Goal: Task Accomplishment & Management: Use online tool/utility

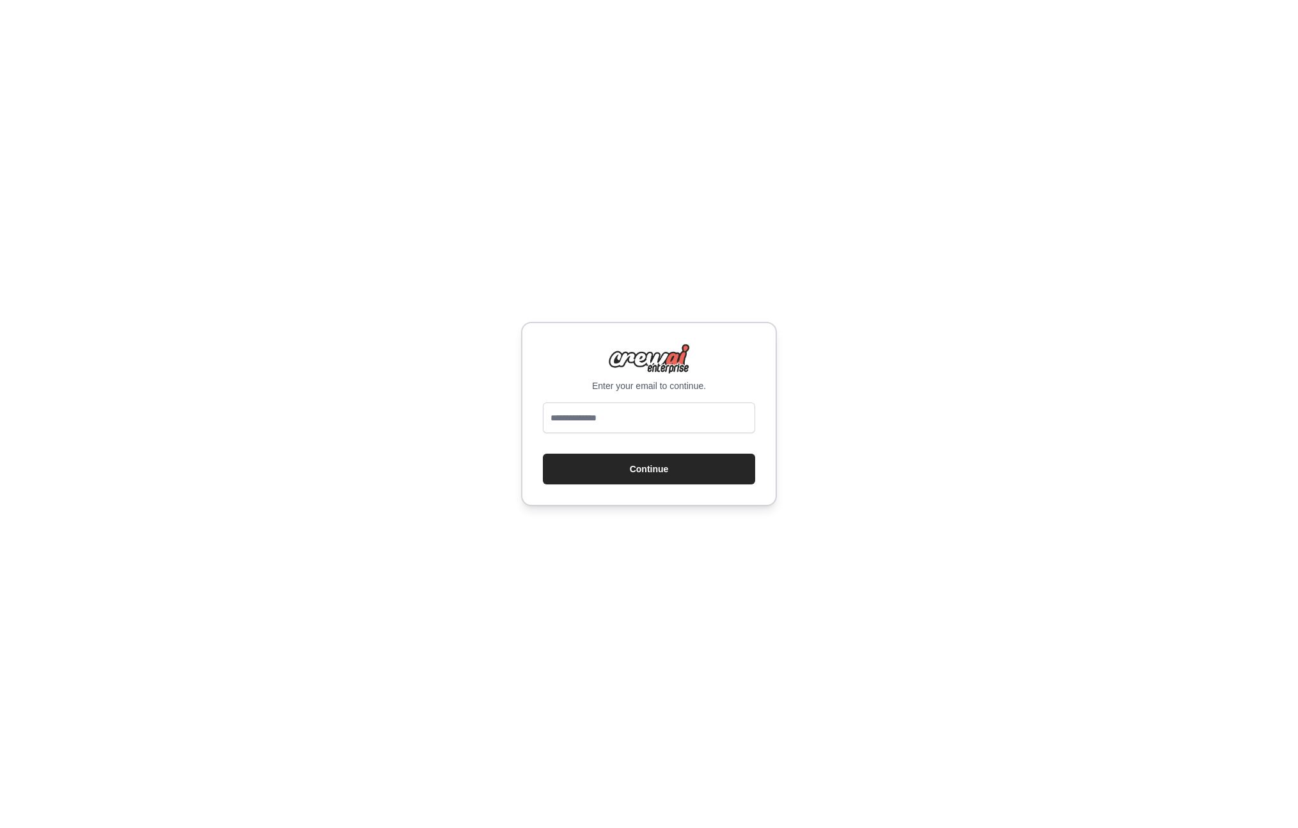
click at [686, 426] on input "email" at bounding box center [649, 417] width 212 height 31
drag, startPoint x: 599, startPoint y: 424, endPoint x: 496, endPoint y: 424, distance: 103.6
click at [496, 424] on div "**********" at bounding box center [649, 414] width 1298 height 828
type input "**********"
click at [656, 469] on button "Continue" at bounding box center [649, 468] width 212 height 31
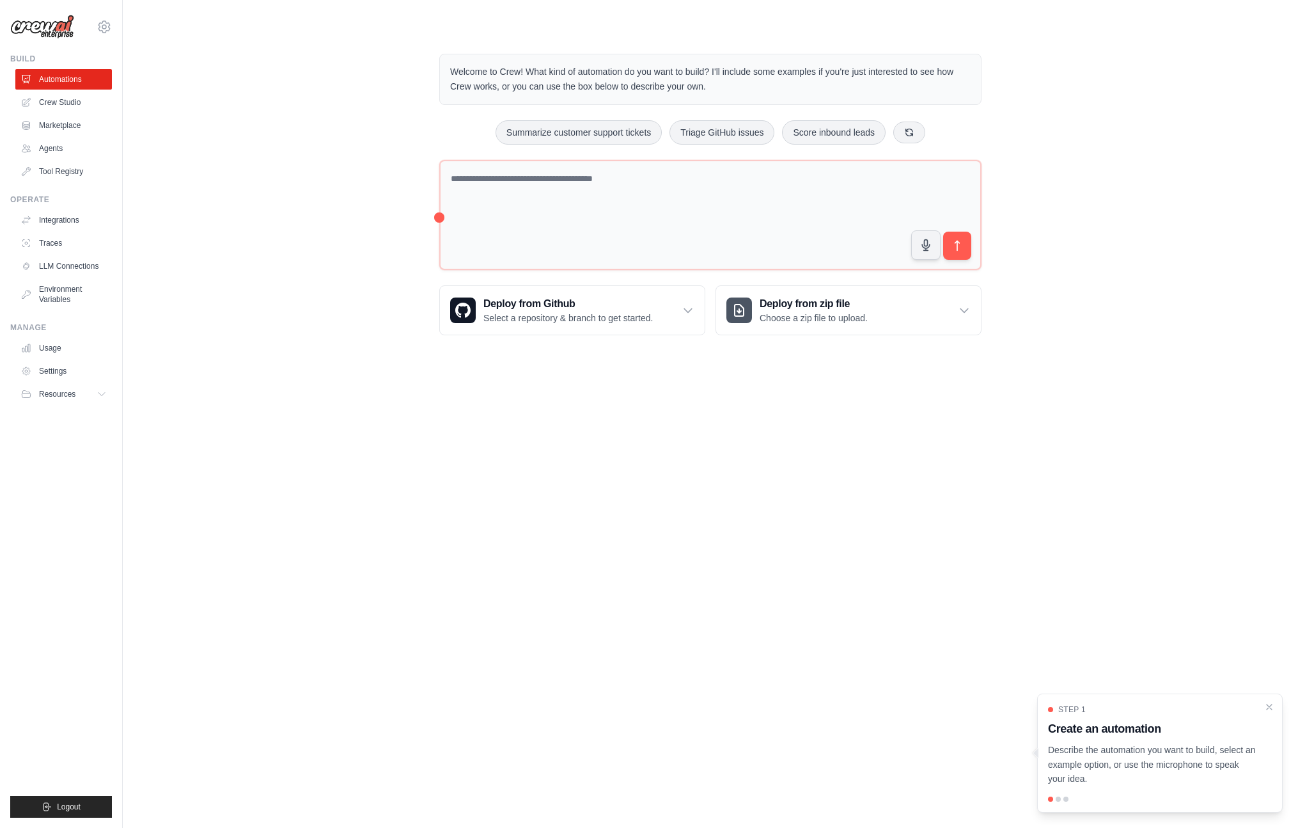
click at [270, 144] on div "Welcome to Crew! What kind of automation do you want to build? I'll include som…" at bounding box center [710, 194] width 1134 height 322
click at [65, 343] on link "Usage" at bounding box center [65, 348] width 97 height 20
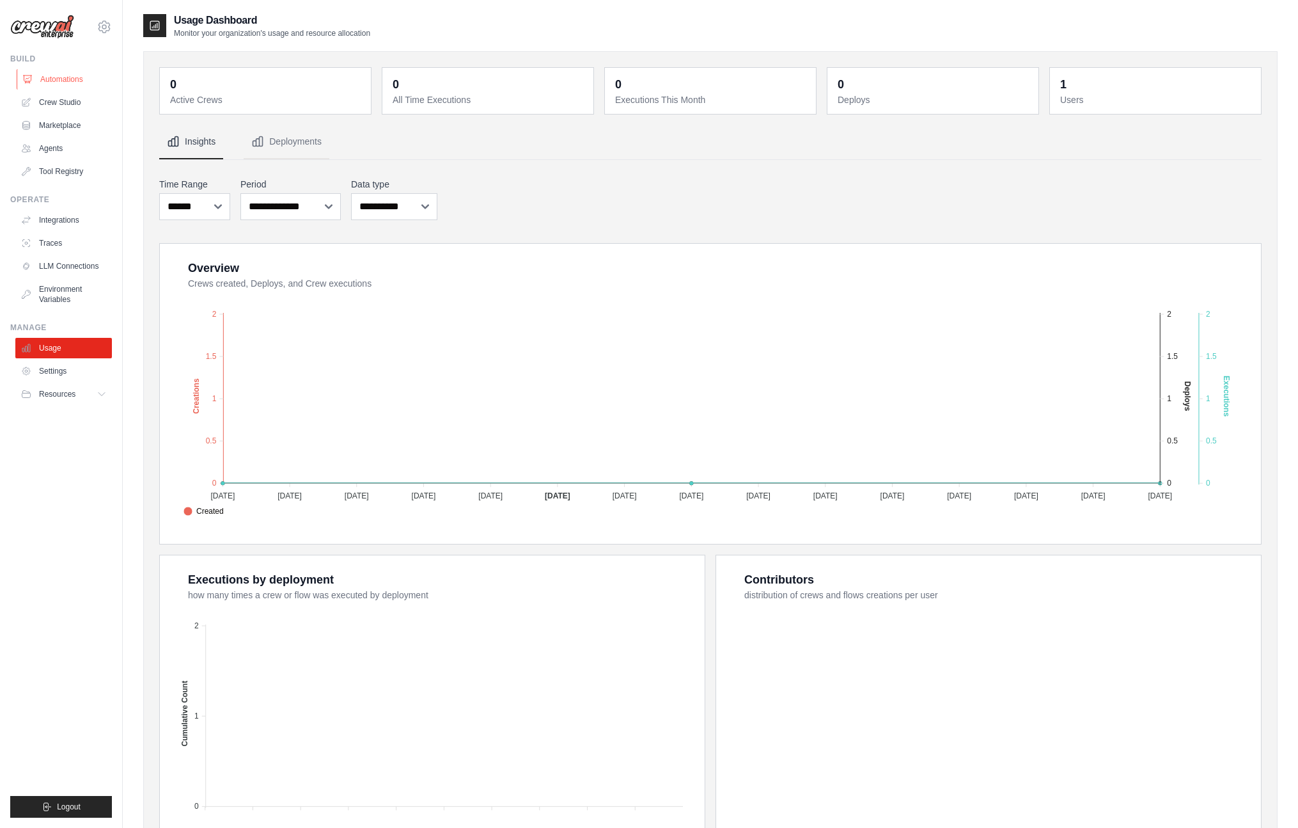
click at [59, 77] on link "Automations" at bounding box center [65, 79] width 97 height 20
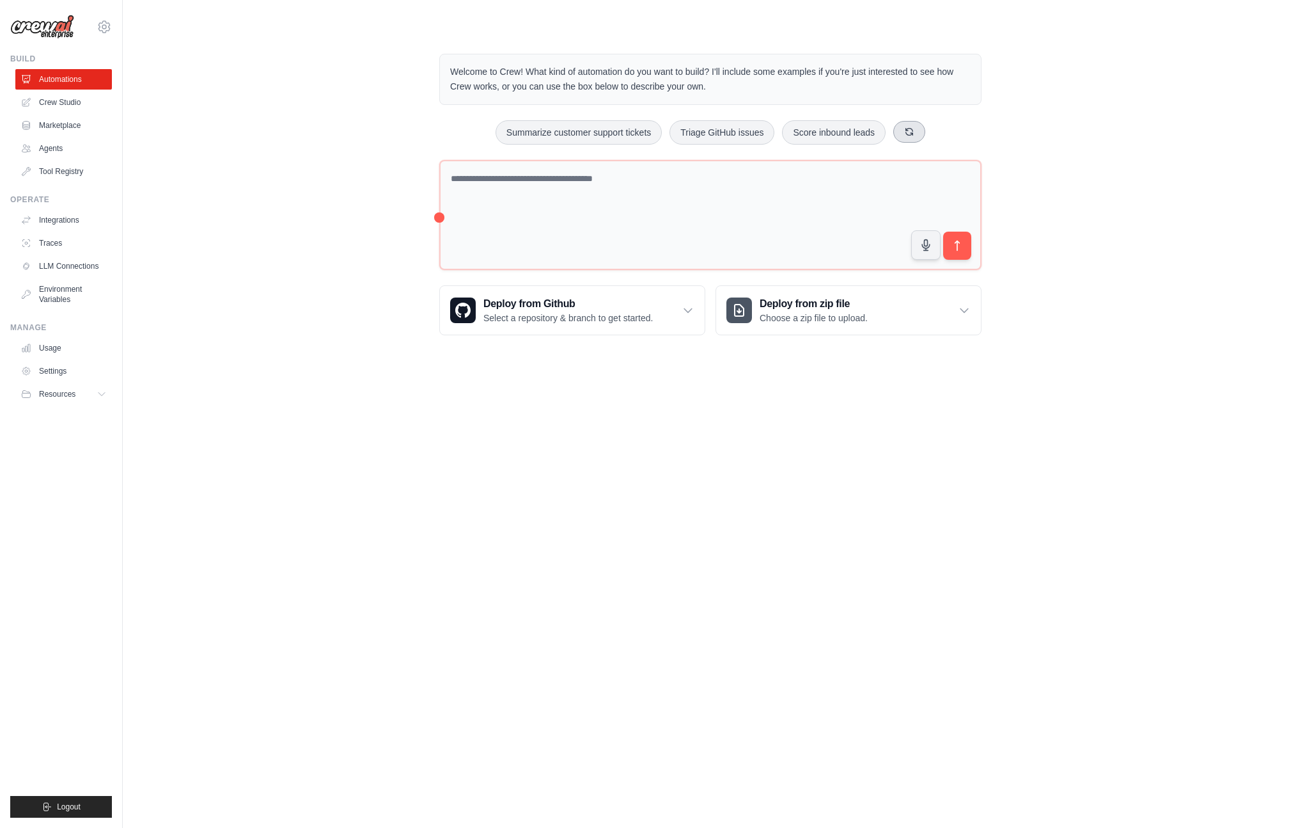
click at [914, 137] on button at bounding box center [909, 132] width 32 height 22
click at [61, 148] on link "Agents" at bounding box center [65, 148] width 97 height 20
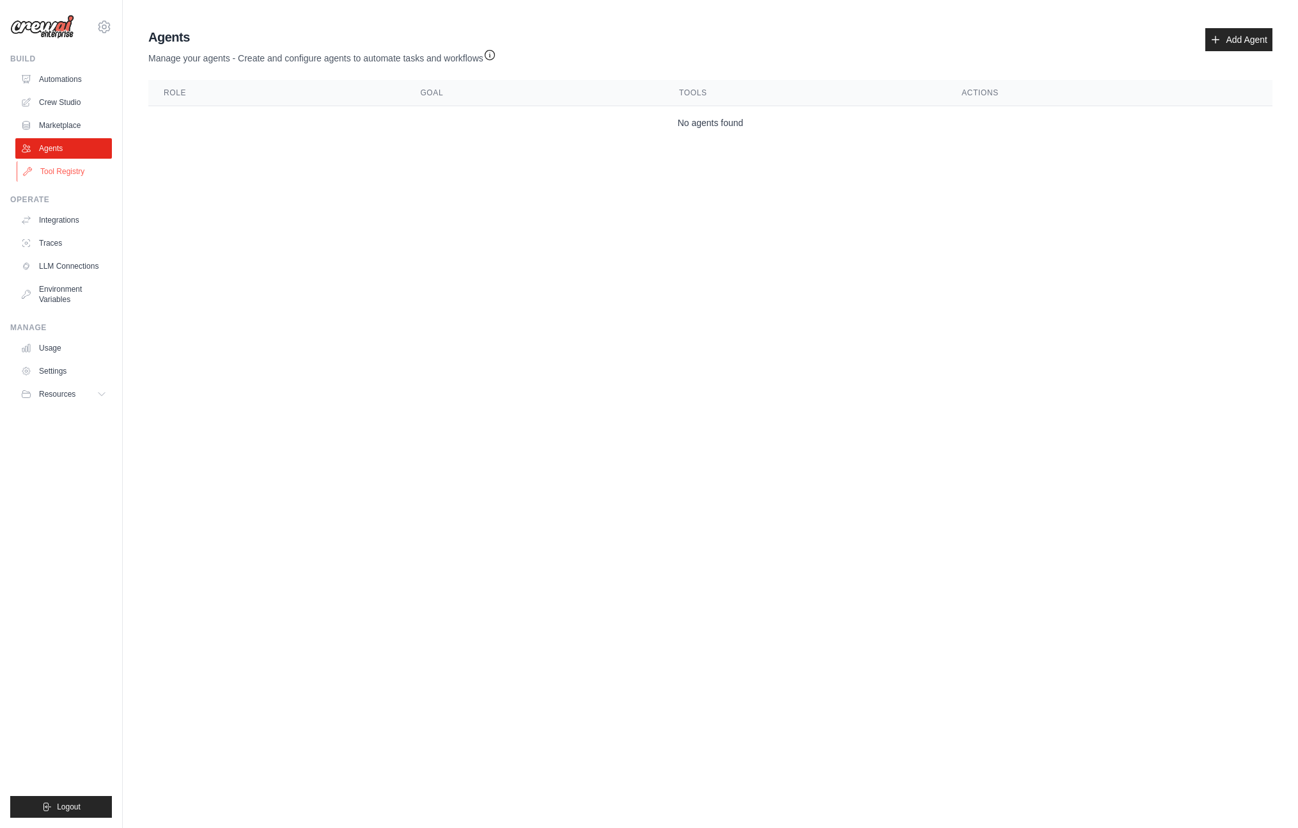
click at [58, 175] on link "Tool Registry" at bounding box center [65, 171] width 97 height 20
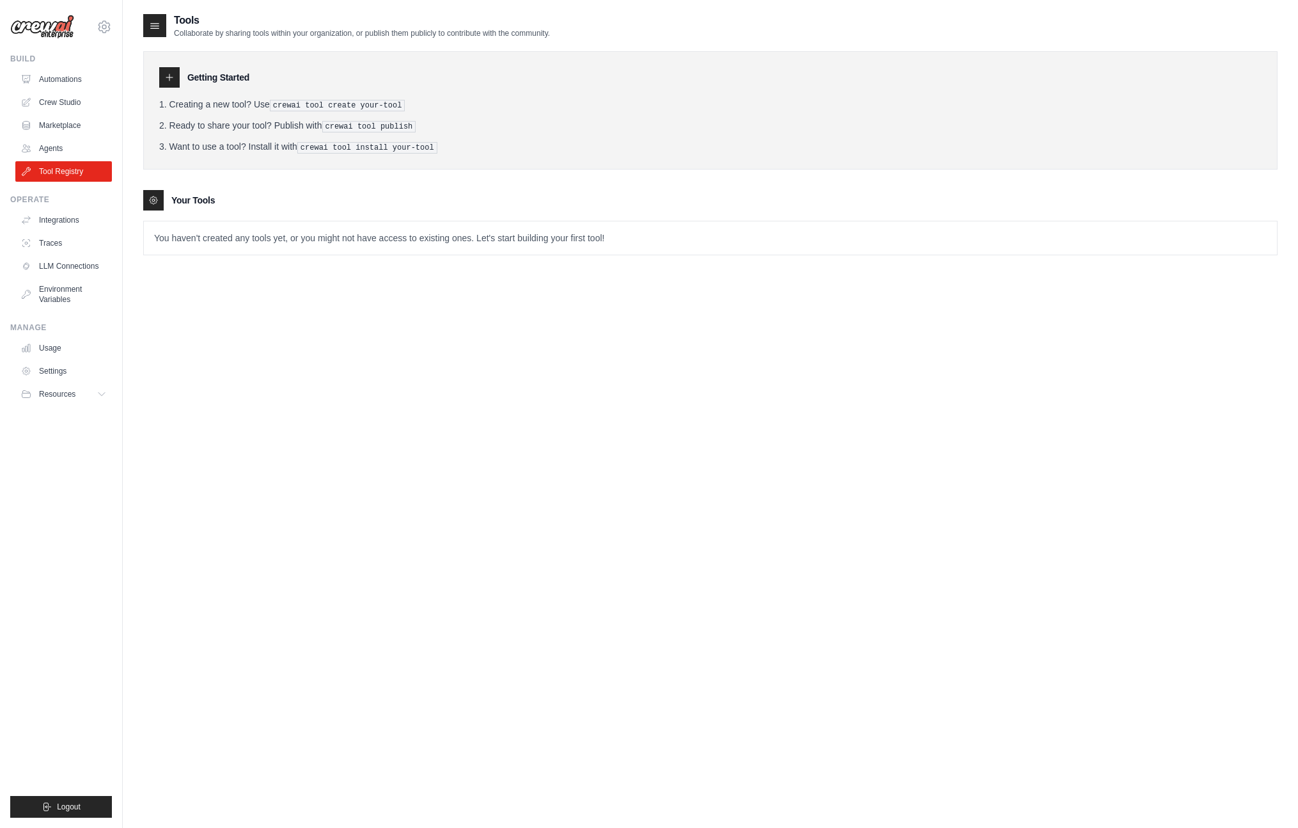
click at [826, 347] on div "Tools Collaborate by sharing tools within your organization, or publish them pu…" at bounding box center [710, 427] width 1134 height 828
click at [833, 316] on div "Tools Collaborate by sharing tools within your organization, or publish them pu…" at bounding box center [710, 427] width 1134 height 828
click at [51, 78] on link "Automations" at bounding box center [65, 79] width 97 height 20
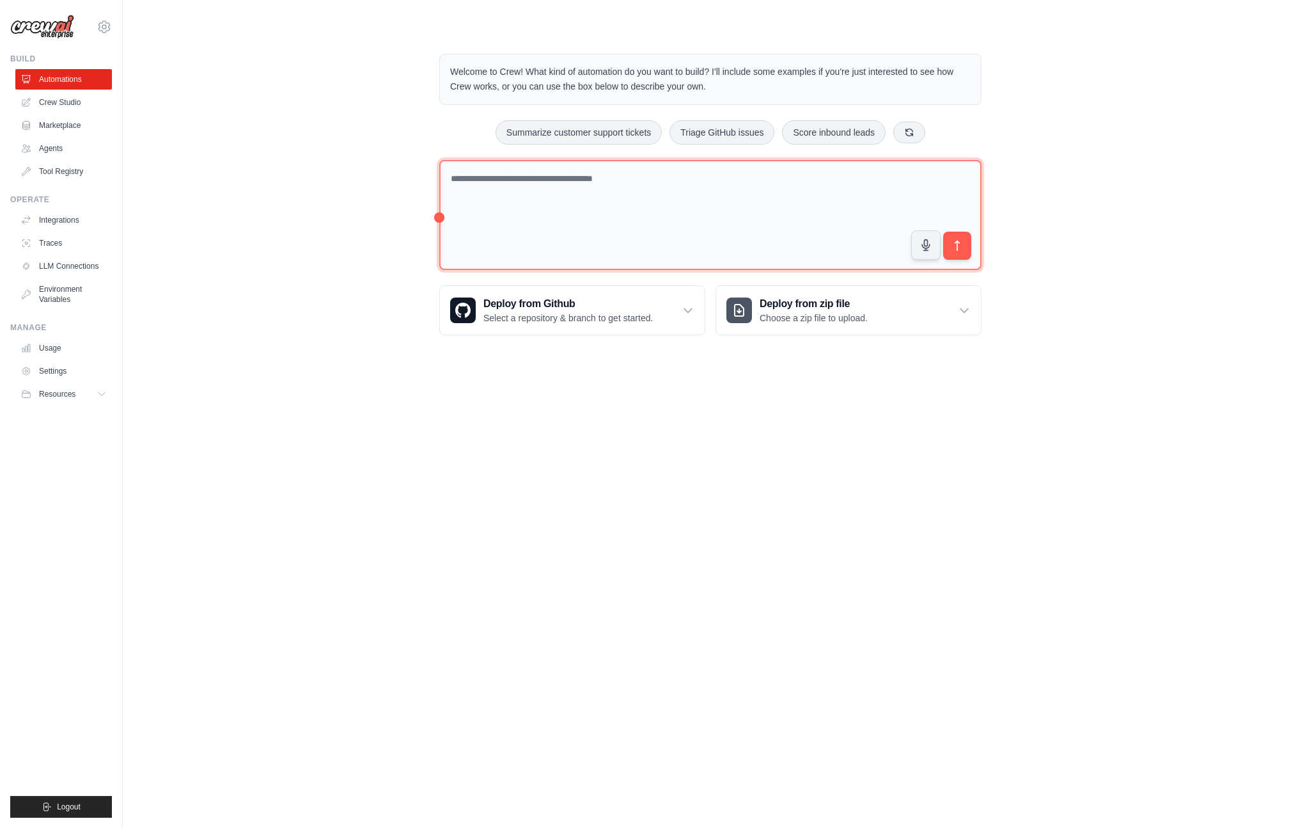
click at [528, 207] on textarea at bounding box center [710, 215] width 542 height 111
click at [79, 109] on link "Crew Studio" at bounding box center [65, 102] width 97 height 20
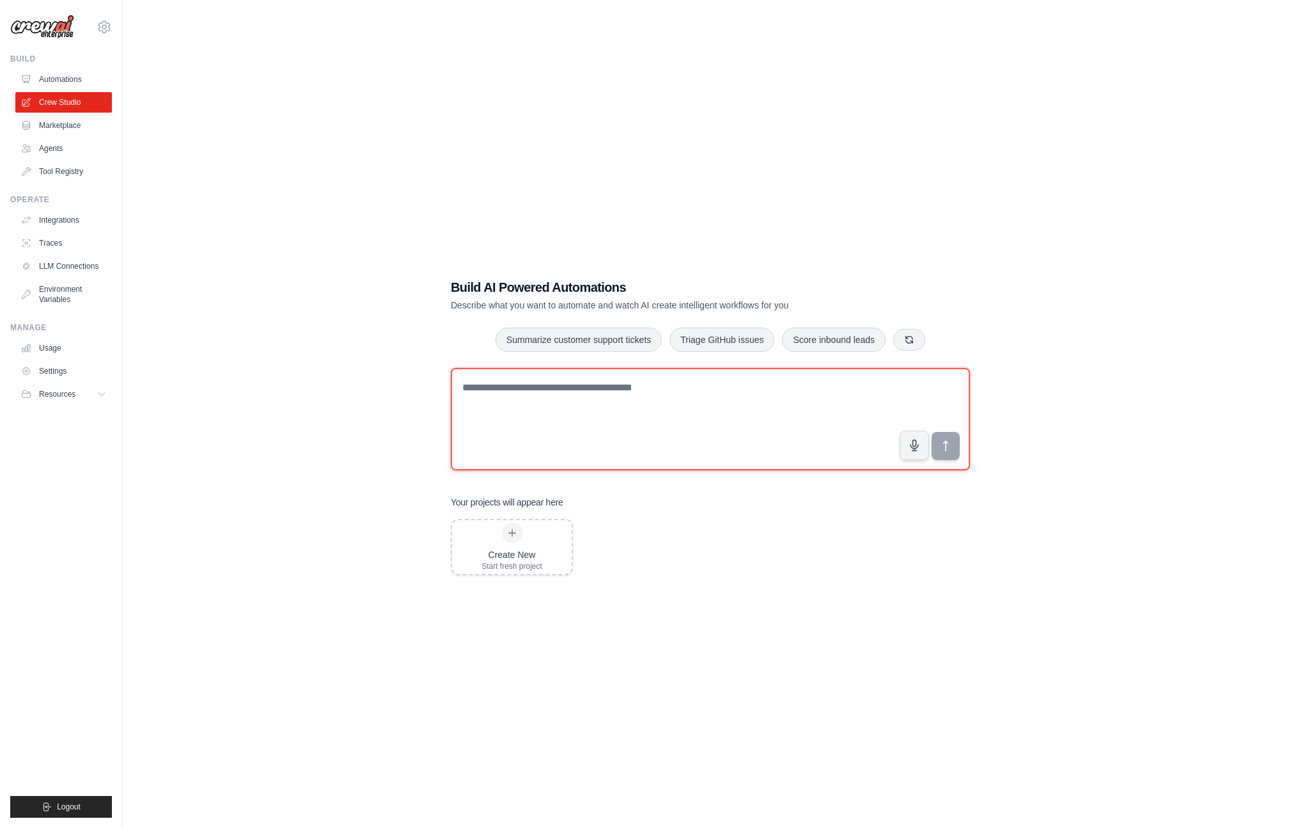
click at [507, 453] on textarea at bounding box center [710, 419] width 519 height 102
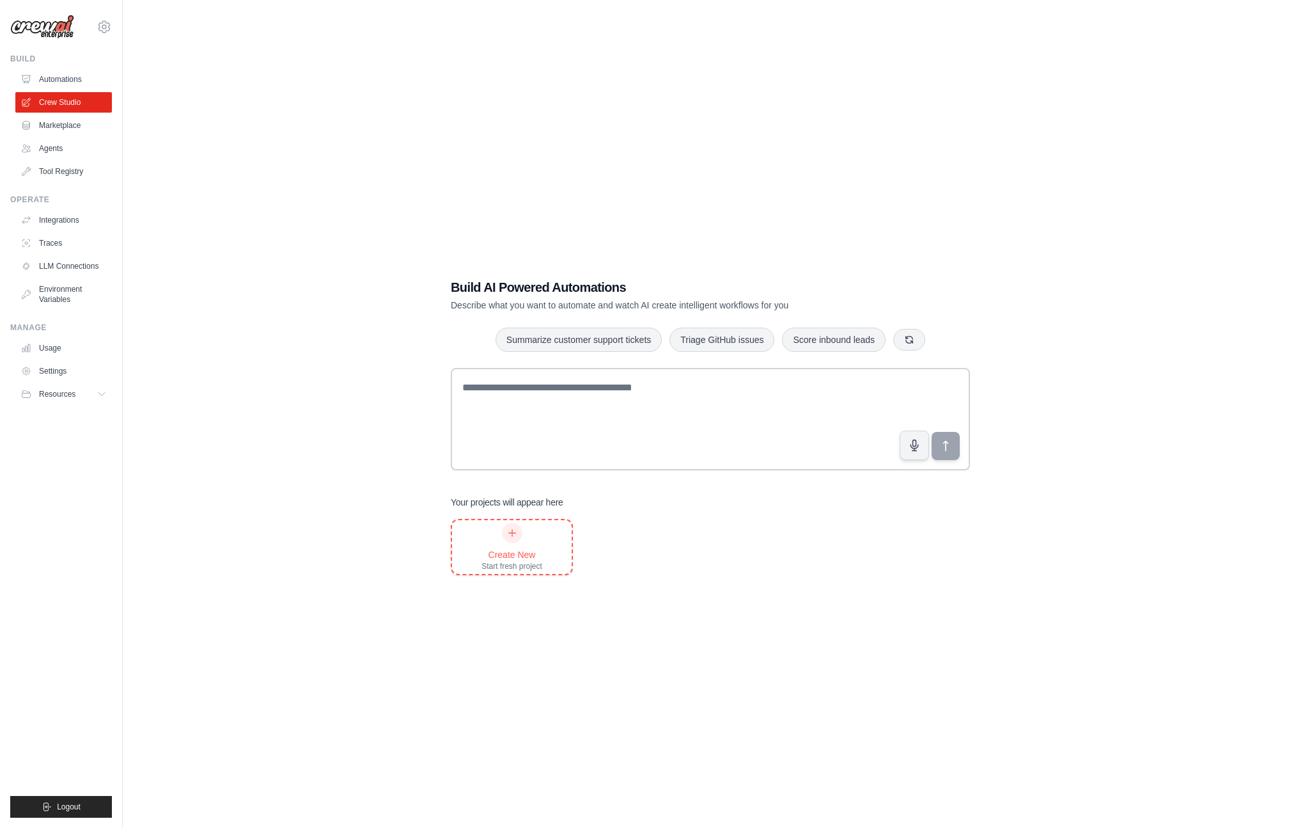
click at [522, 532] on div at bounding box center [512, 532] width 20 height 20
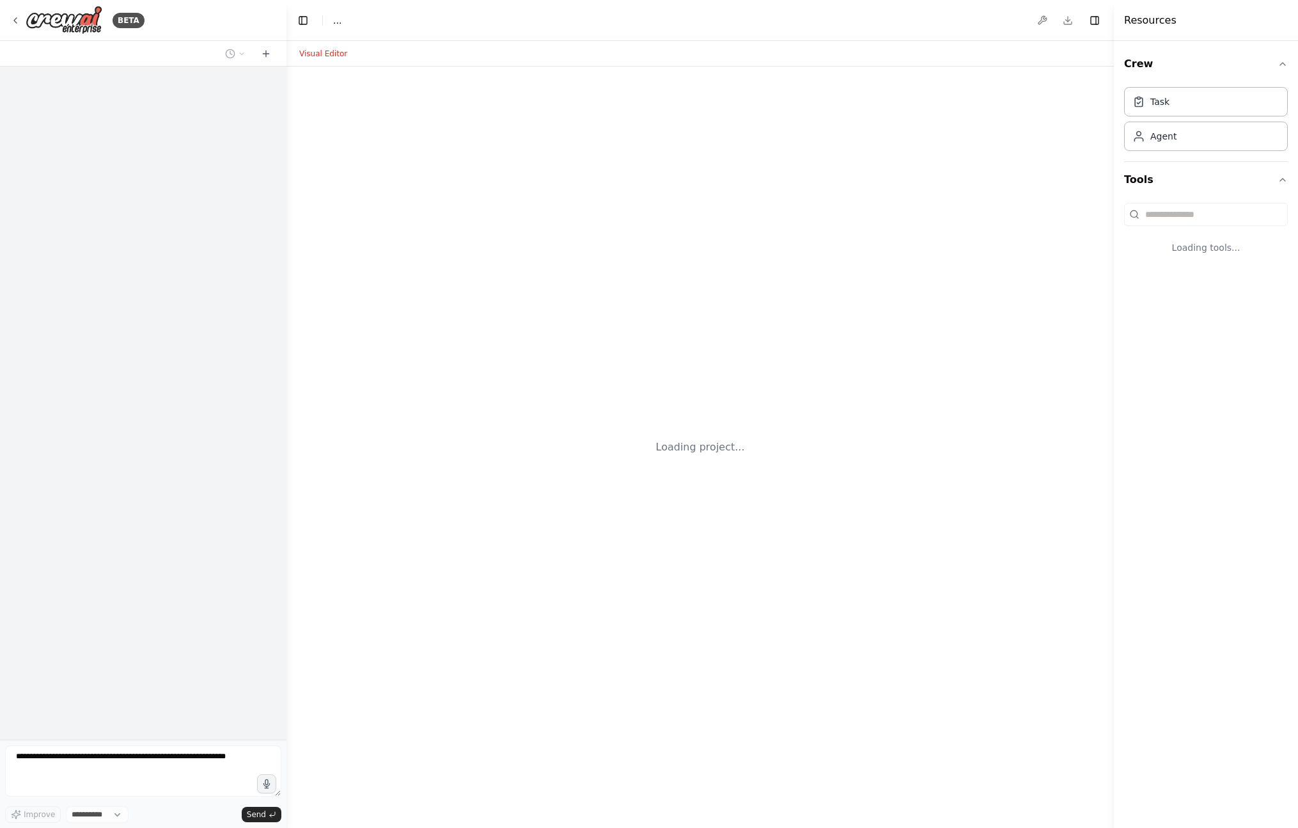
select select "****"
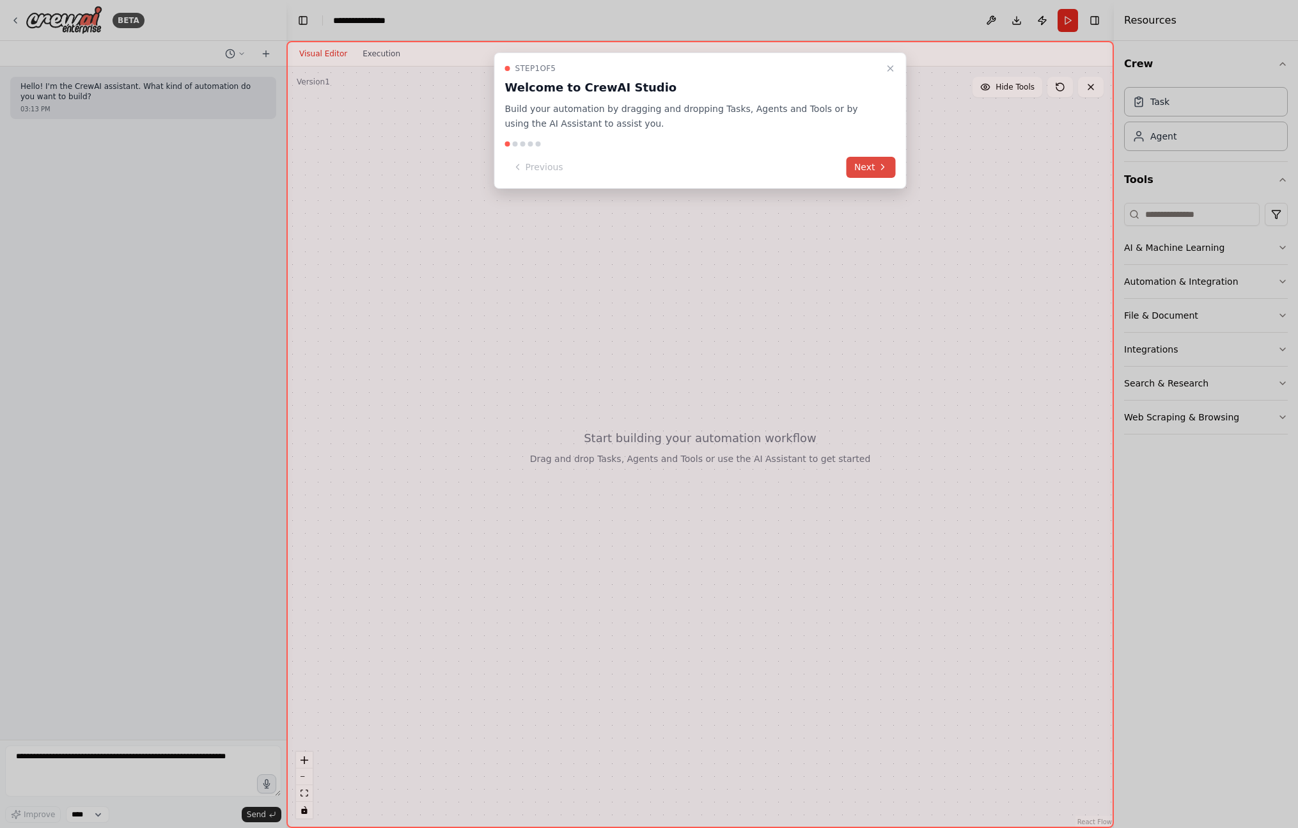
click at [869, 166] on button "Next" at bounding box center [871, 167] width 49 height 21
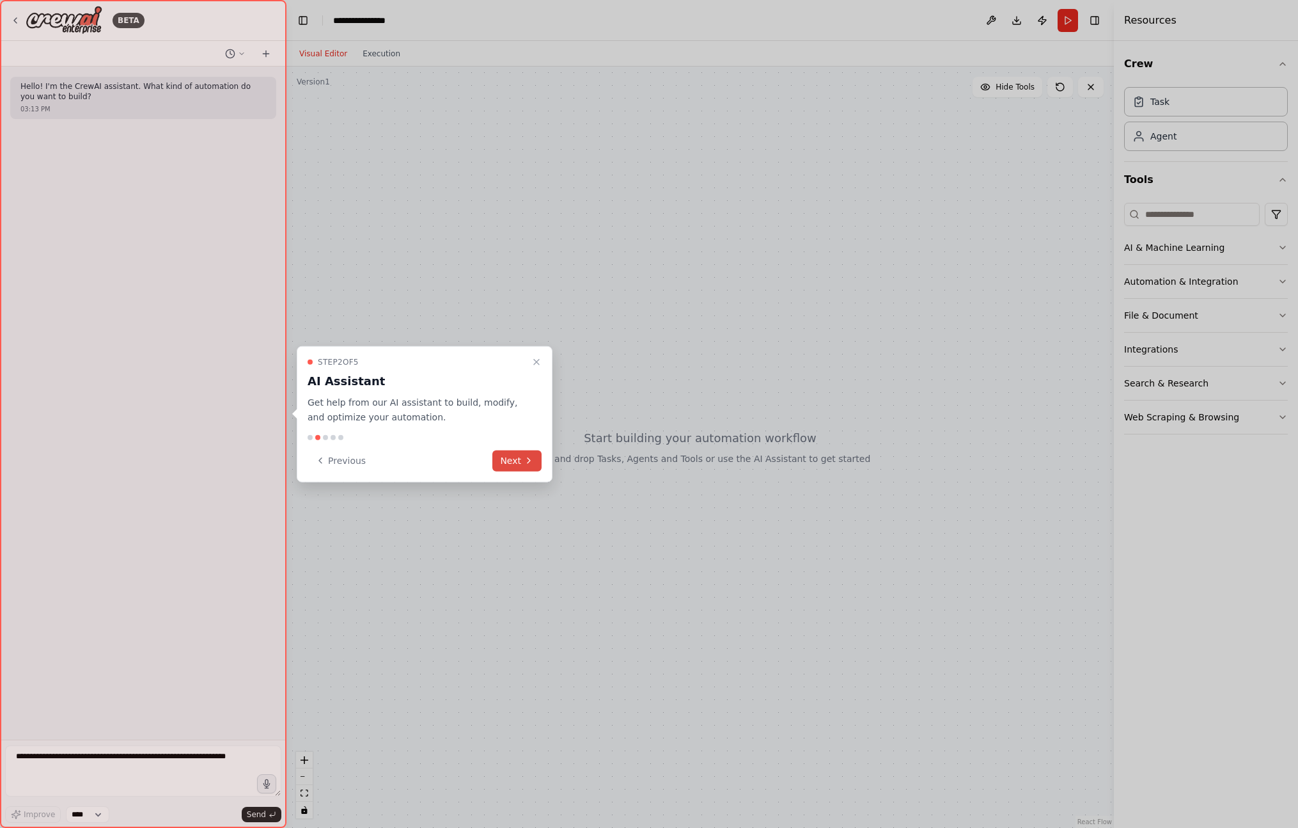
click at [517, 462] on button "Next" at bounding box center [516, 460] width 49 height 21
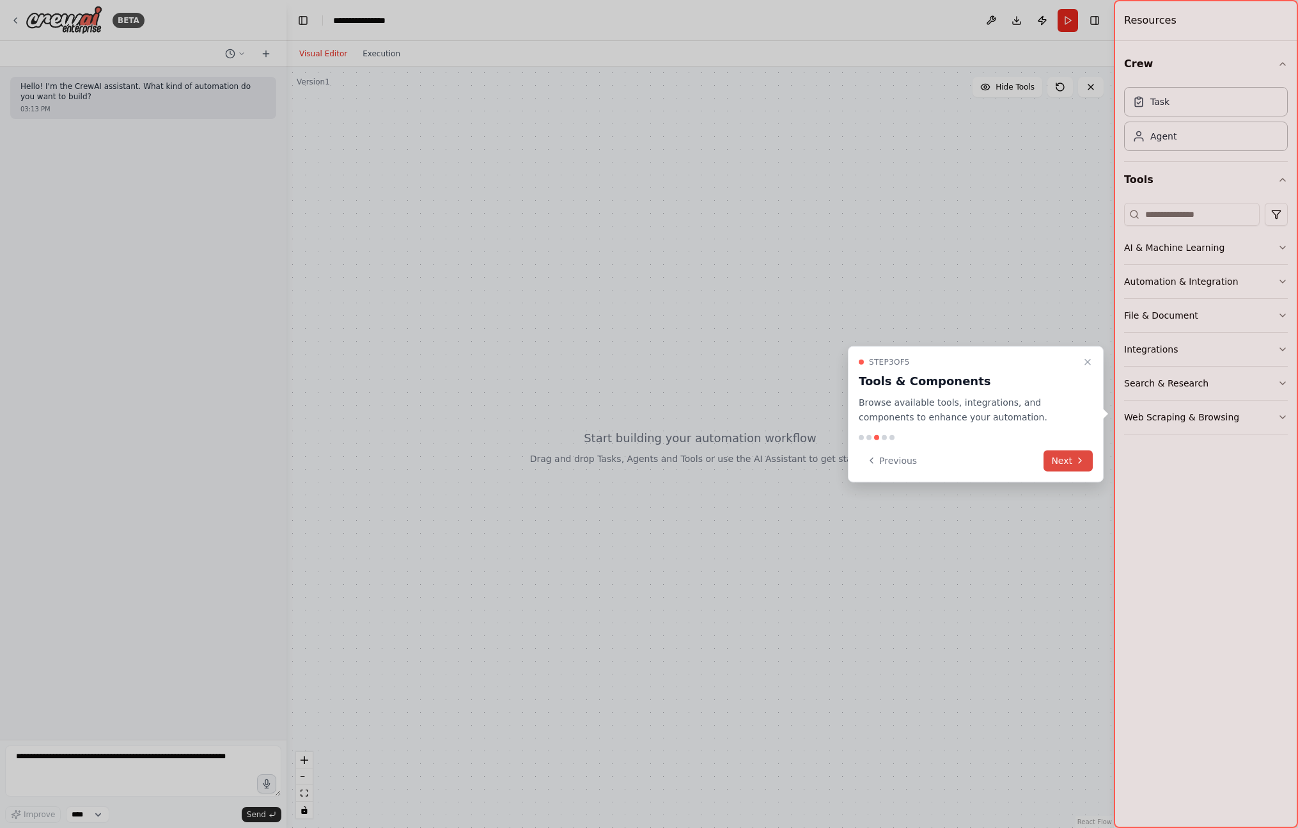
click at [1076, 467] on button "Next" at bounding box center [1068, 460] width 49 height 21
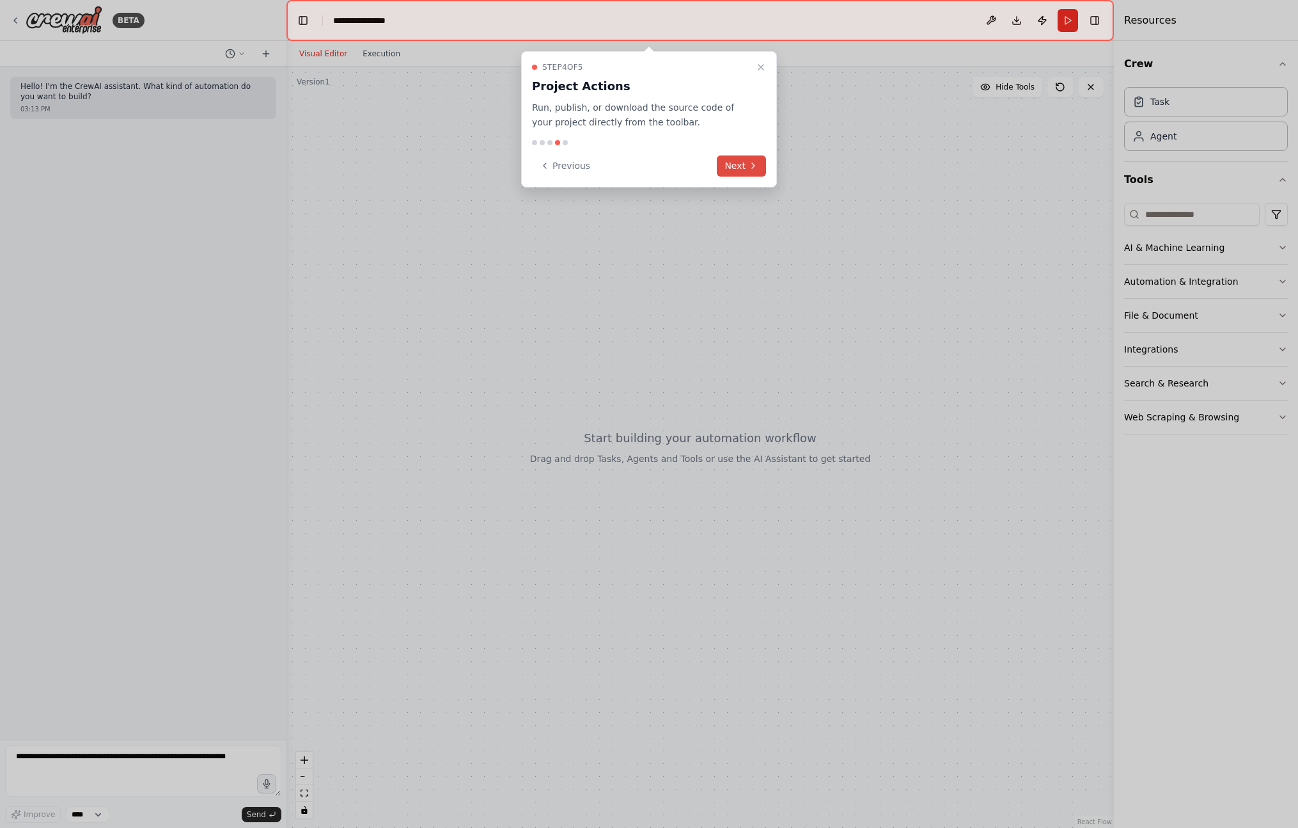
click at [728, 167] on button "Next" at bounding box center [741, 165] width 49 height 21
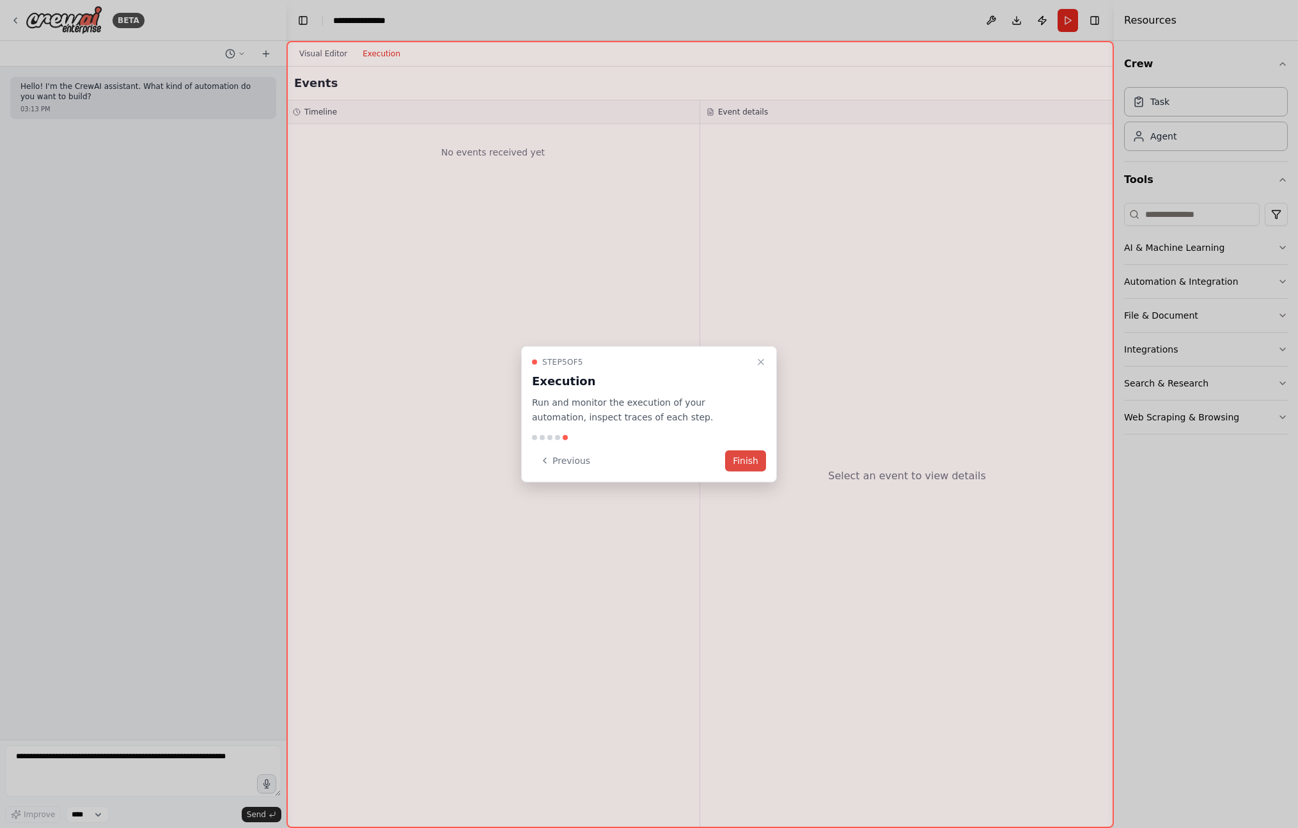
click at [739, 457] on button "Finish" at bounding box center [745, 460] width 41 height 21
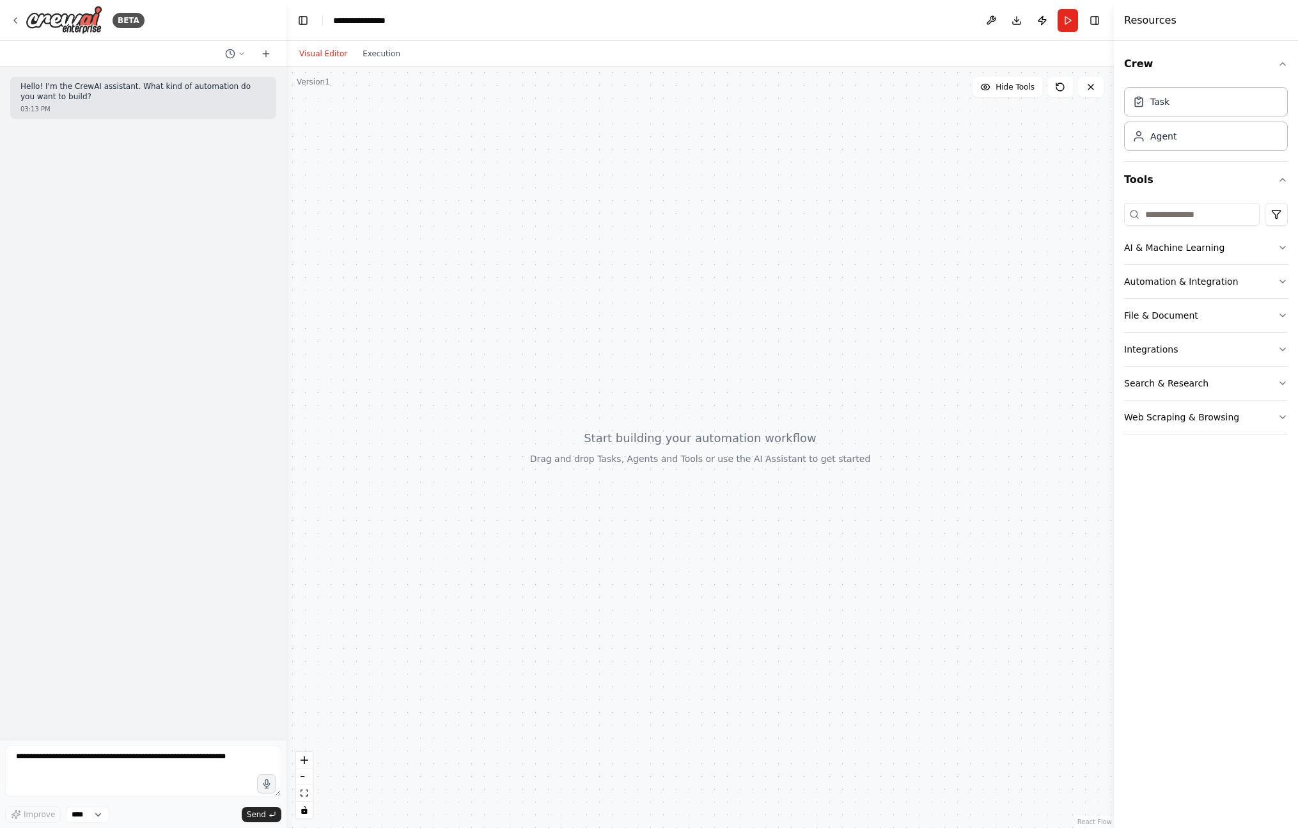
click at [576, 163] on div at bounding box center [700, 447] width 828 height 761
click at [571, 313] on div at bounding box center [700, 447] width 828 height 761
click at [816, 324] on div at bounding box center [700, 447] width 828 height 761
click at [1178, 245] on button "AI & Machine Learning" at bounding box center [1206, 247] width 164 height 33
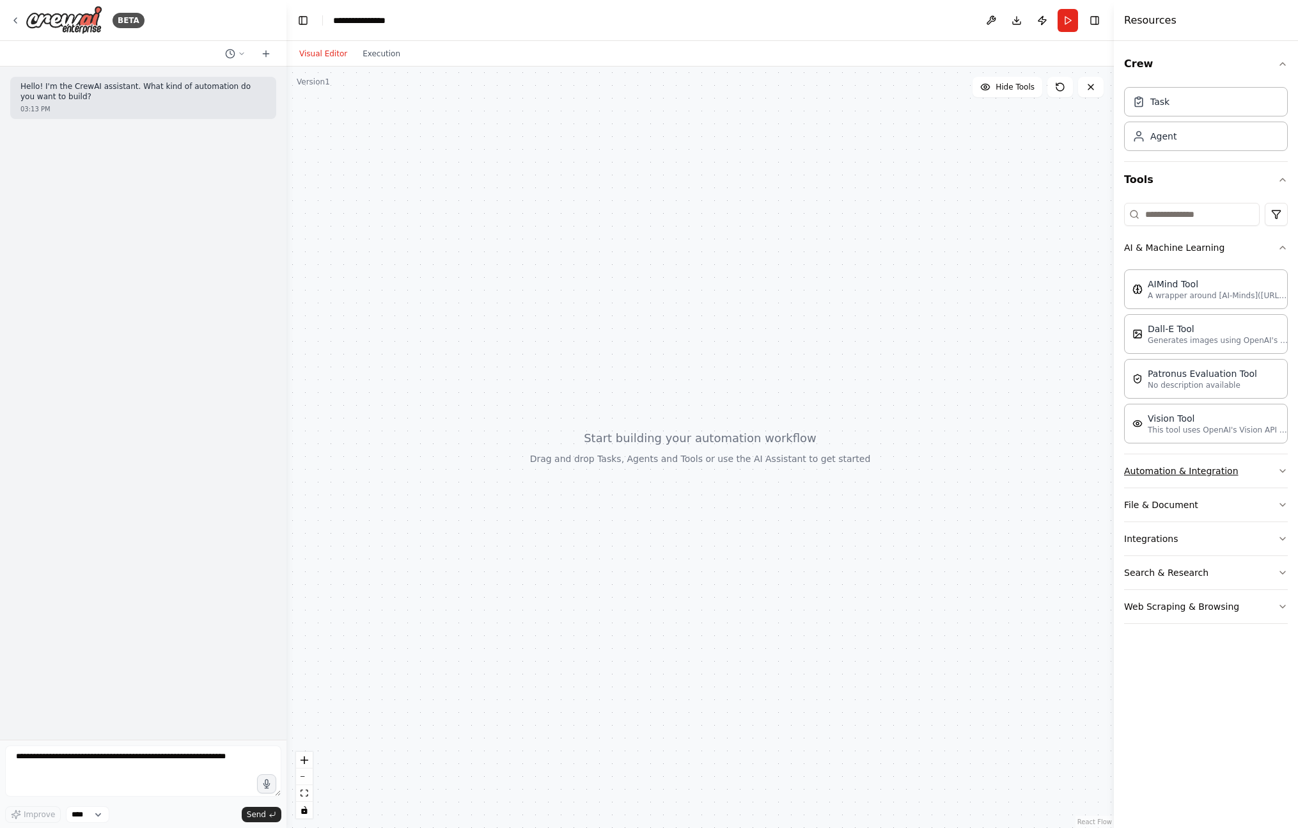
click at [1253, 470] on button "Automation & Integration" at bounding box center [1206, 470] width 164 height 33
click at [1218, 566] on button "File & Document" at bounding box center [1206, 559] width 164 height 33
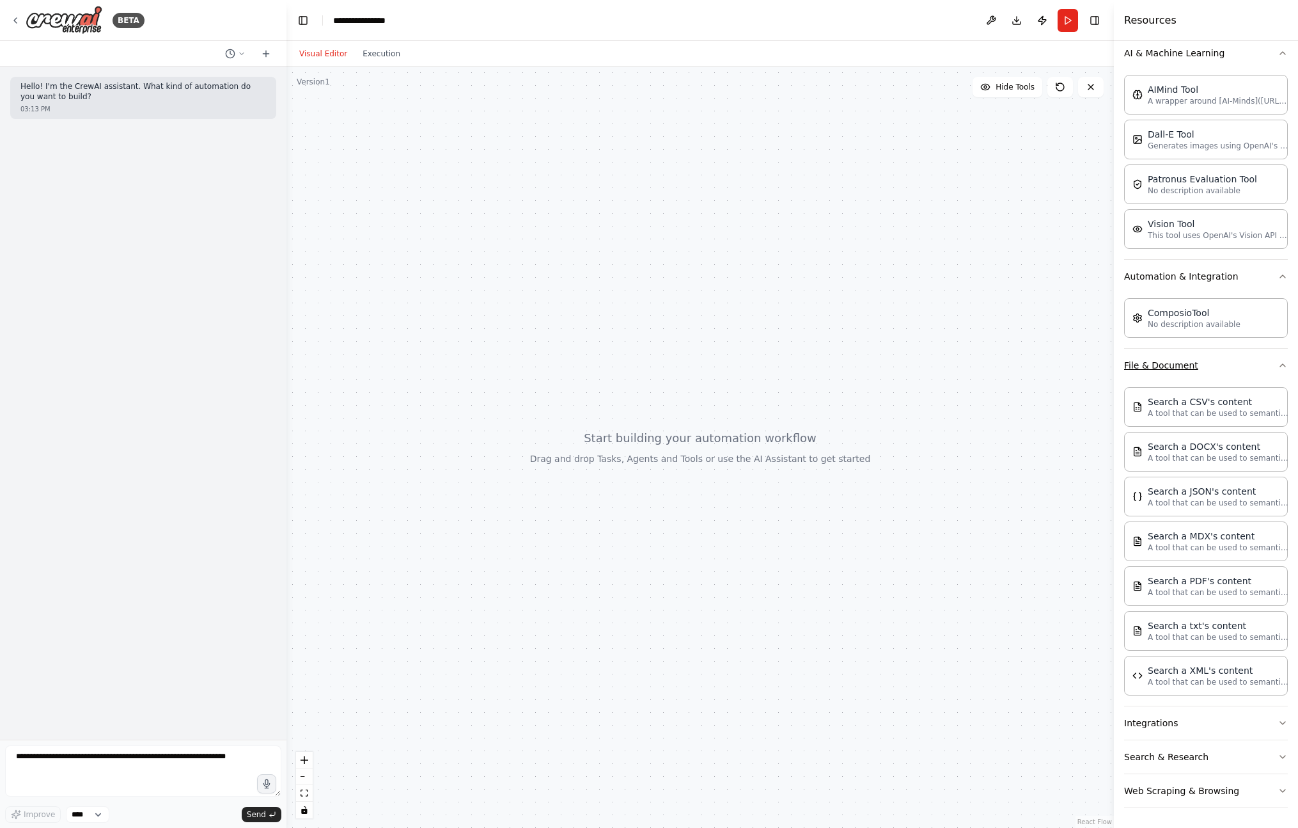
scroll to position [195, 0]
click at [1220, 717] on button "Integrations" at bounding box center [1206, 721] width 164 height 33
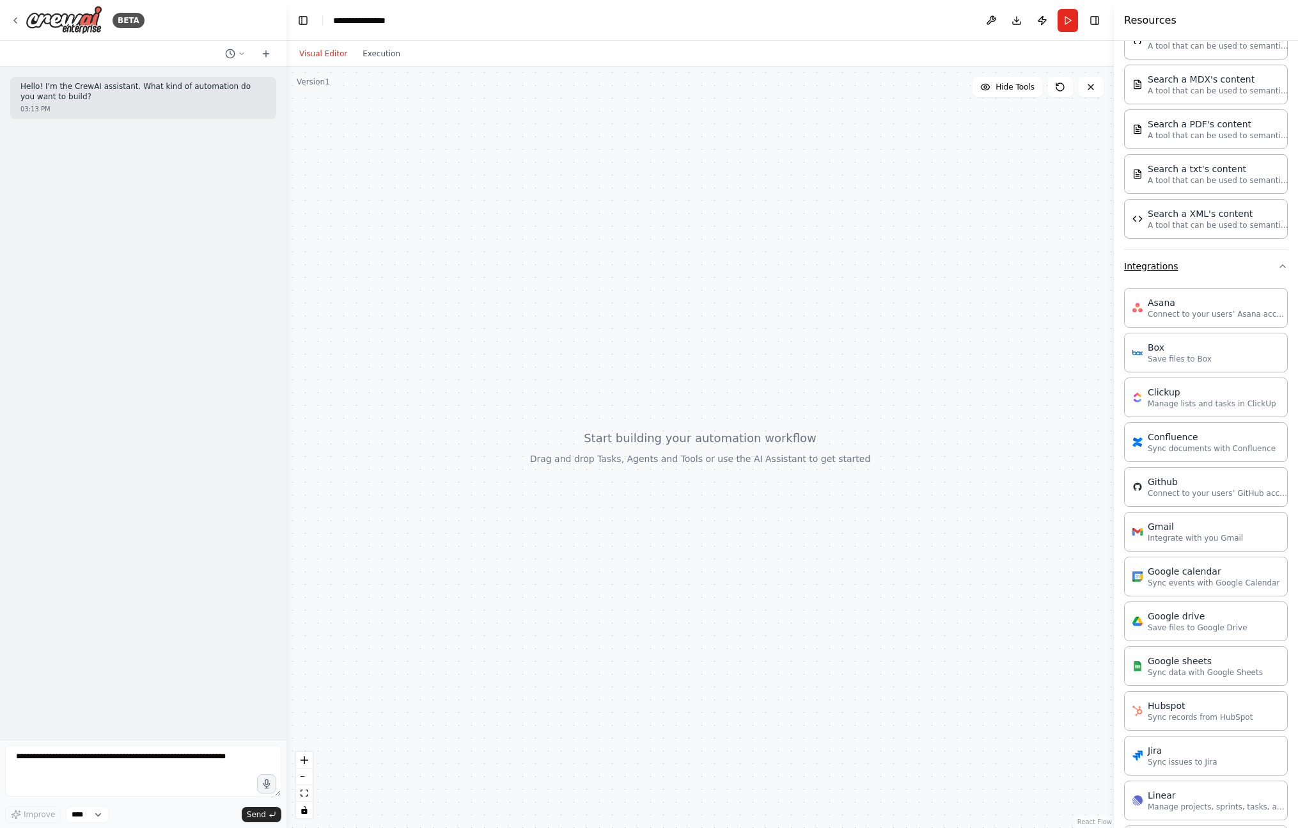
scroll to position [668, 0]
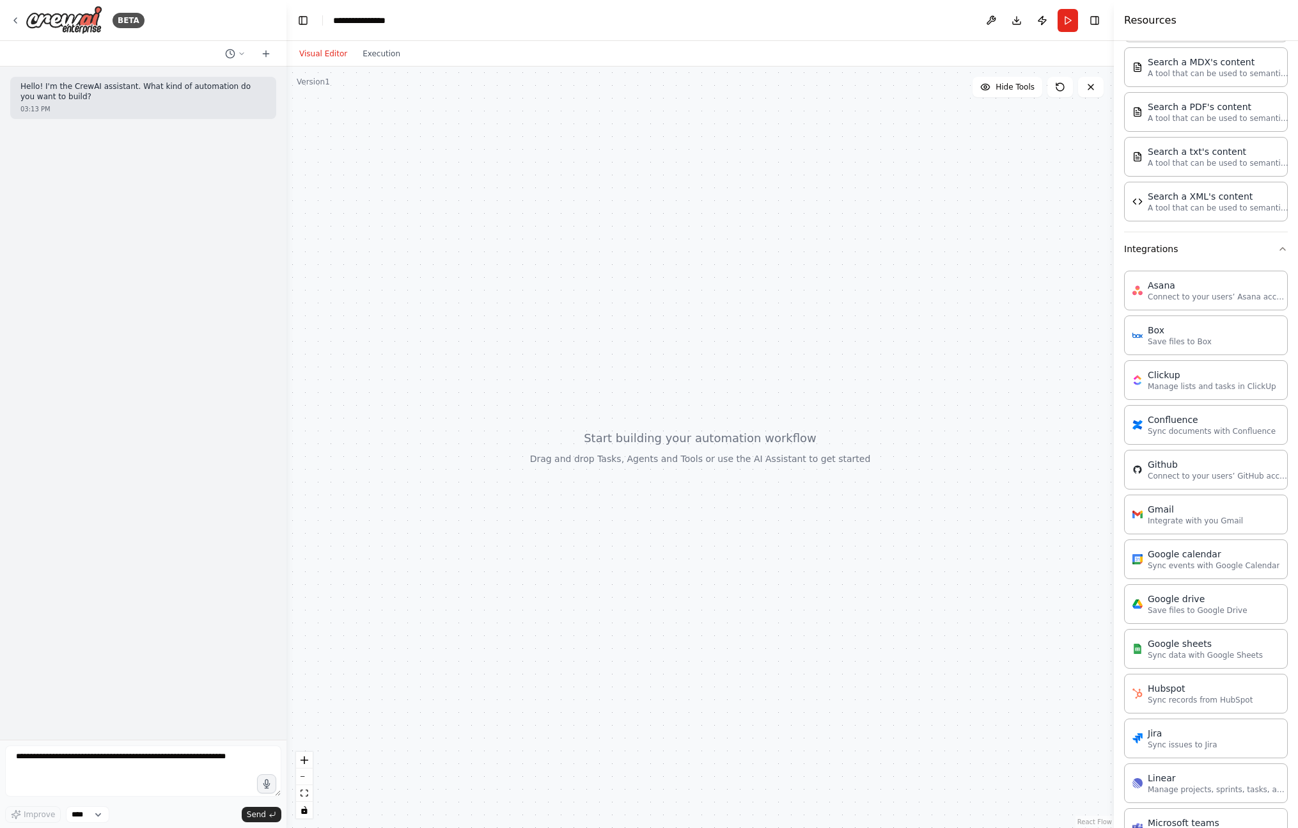
click at [474, 84] on div at bounding box center [700, 447] width 828 height 761
